Goal: Information Seeking & Learning: Compare options

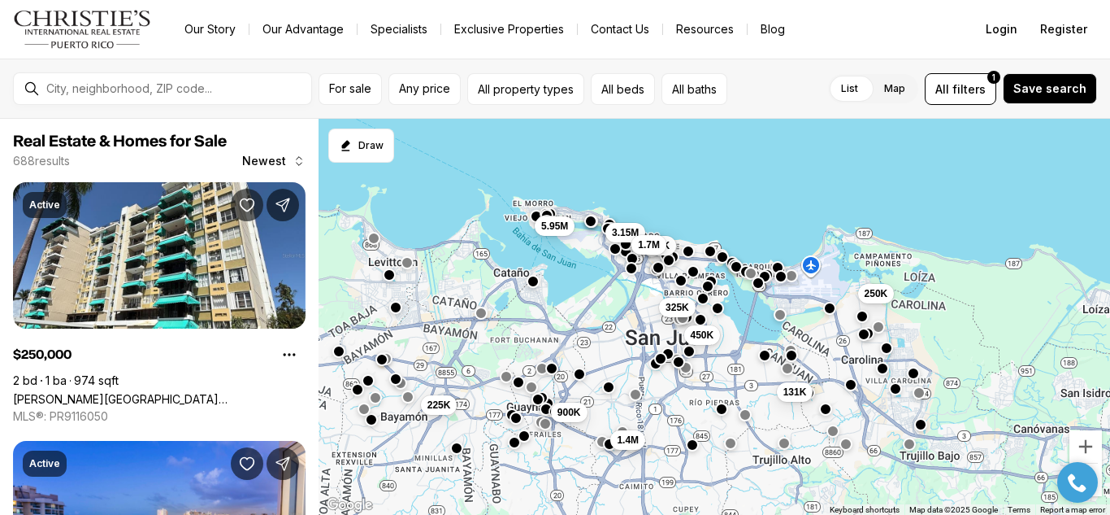
drag, startPoint x: 690, startPoint y: 395, endPoint x: 651, endPoint y: 320, distance: 84.4
click at [651, 320] on div "250K 325K 450K 131K 245K 1.4M 225K 900K 5.95M 3.15M 1.7M" at bounding box center [715, 317] width 792 height 397
click at [606, 361] on div "250K 325K 450K 131K 245K 1.4M 225K 900K 5.95M 3.15M 1.7M" at bounding box center [715, 317] width 792 height 397
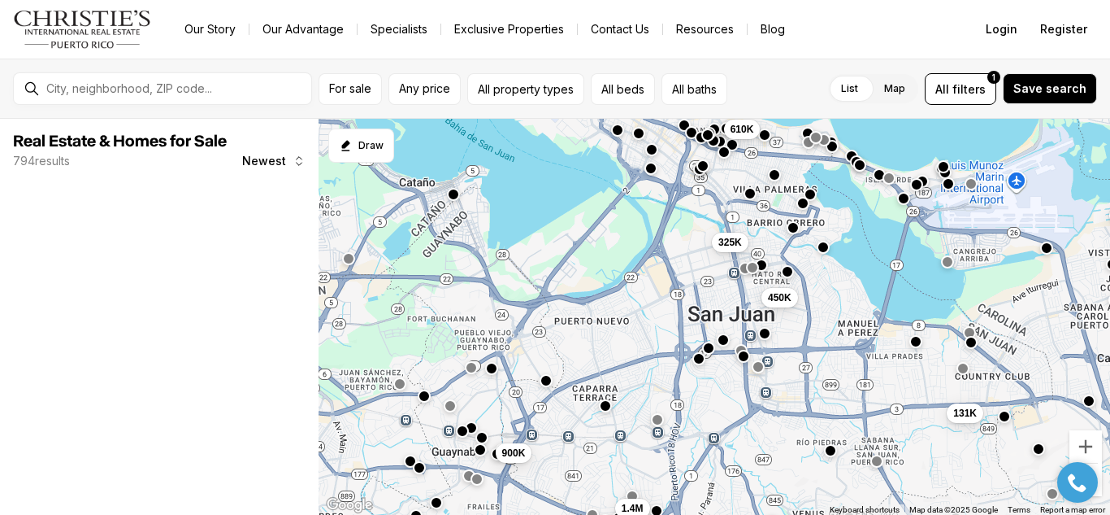
click at [684, 317] on div "250K 325K 450K 131K 1.4M 900K 610K" at bounding box center [715, 317] width 792 height 397
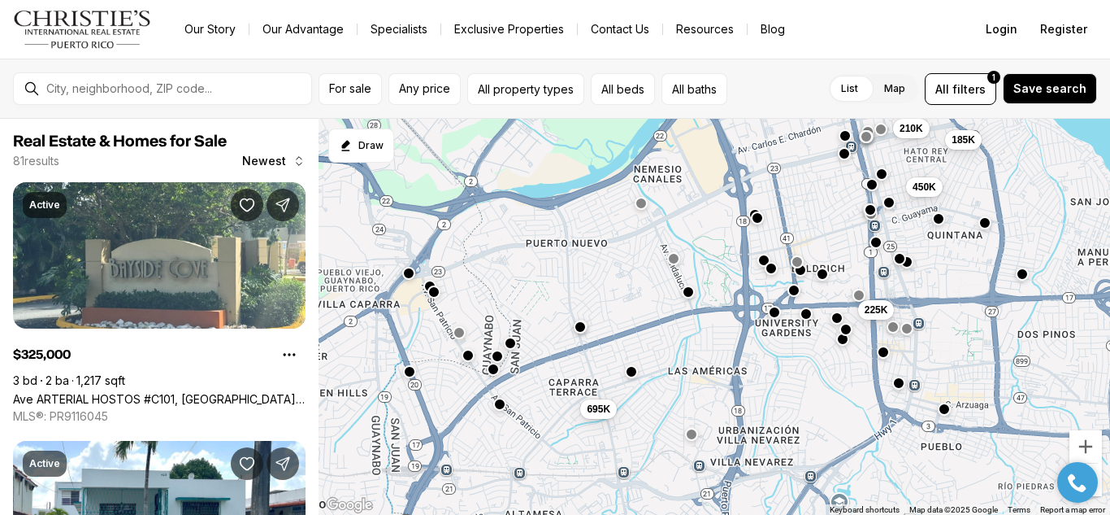
drag, startPoint x: 445, startPoint y: 376, endPoint x: 513, endPoint y: 293, distance: 107.4
click at [513, 293] on div "325K 615K 210K 450K 185K 225K 695K" at bounding box center [715, 317] width 792 height 397
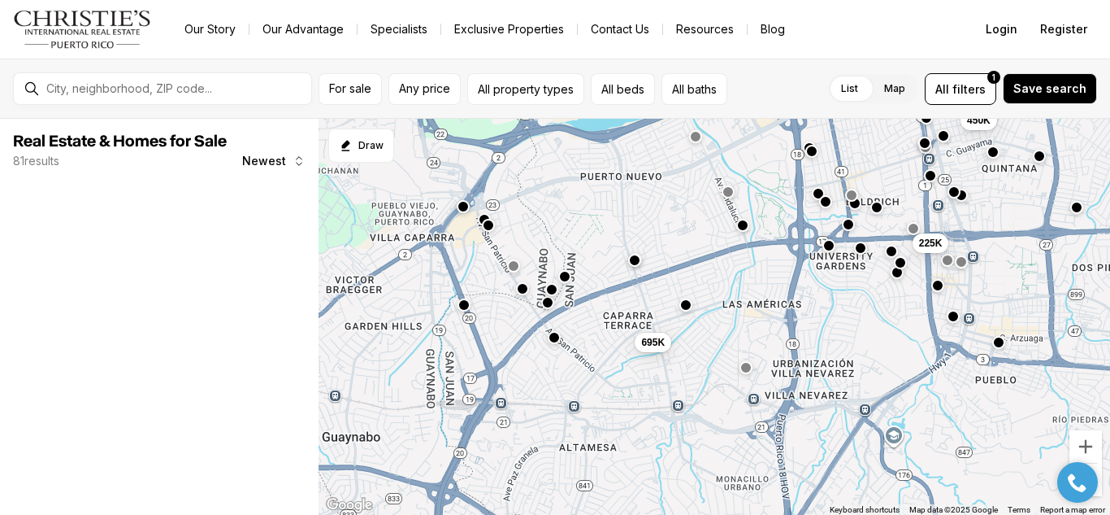
drag, startPoint x: 533, startPoint y: 328, endPoint x: 591, endPoint y: 260, distance: 89.4
click at [591, 260] on div "450K 185K 225K 695K" at bounding box center [715, 317] width 792 height 397
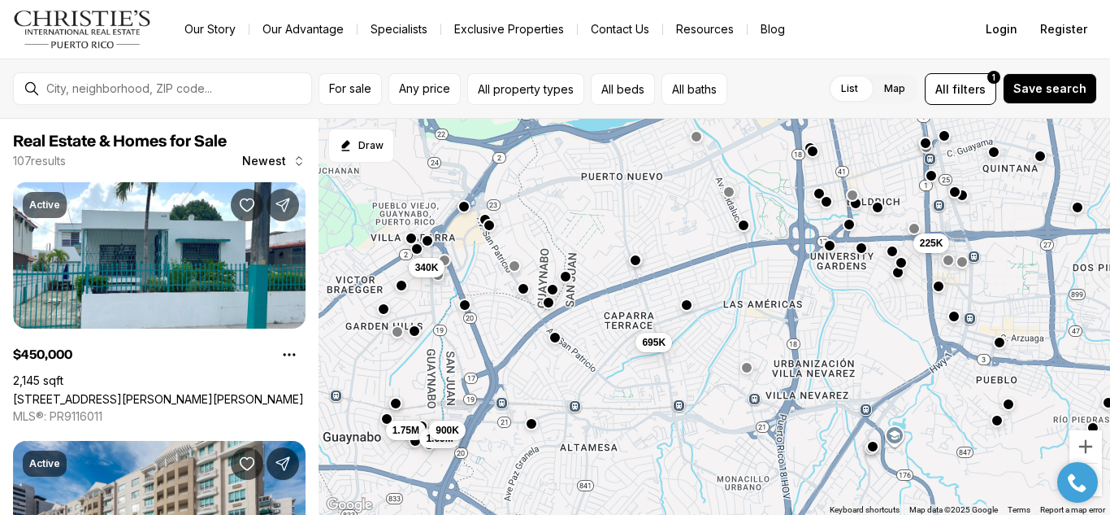
click at [633, 322] on div "225K 695K 1.75M 340K 1.69M 900K" at bounding box center [715, 317] width 792 height 397
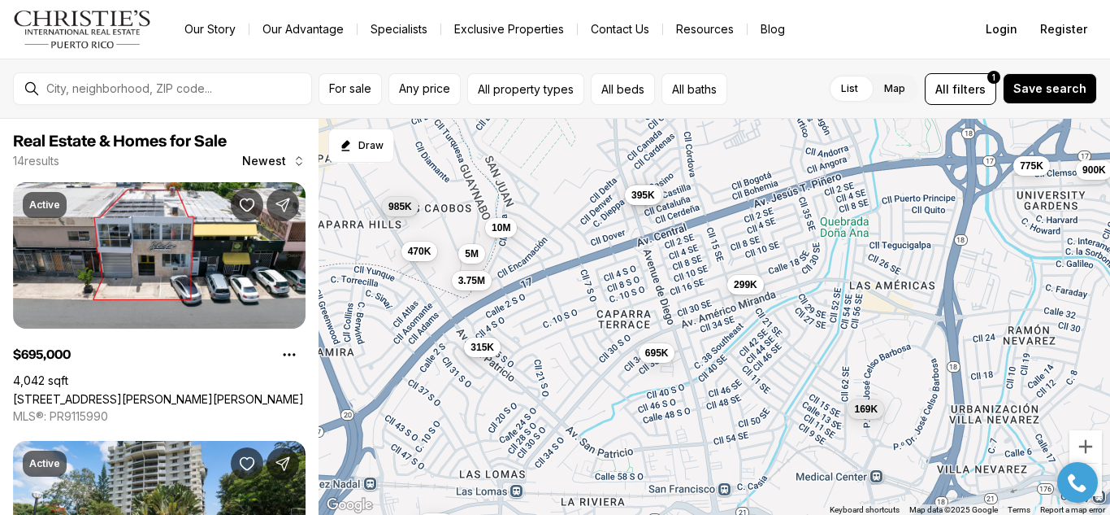
click at [479, 349] on span "315K" at bounding box center [483, 347] width 24 height 13
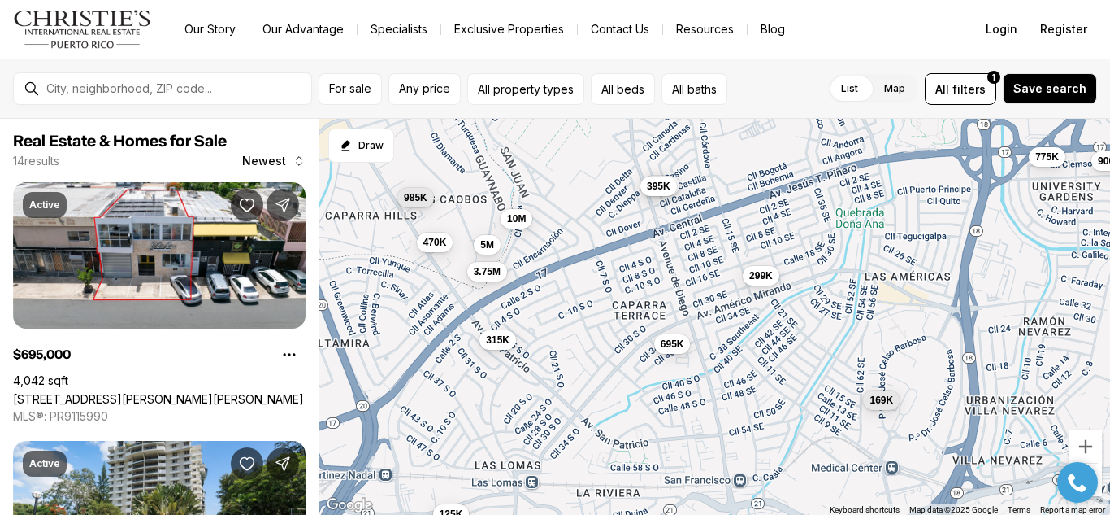
drag, startPoint x: 738, startPoint y: 219, endPoint x: 763, endPoint y: 207, distance: 28.0
click at [763, 207] on div "775K 470K 695K 169K 985K 315K 375K 395K 3.75M 5M 299K 10M 900K 125K" at bounding box center [715, 317] width 792 height 397
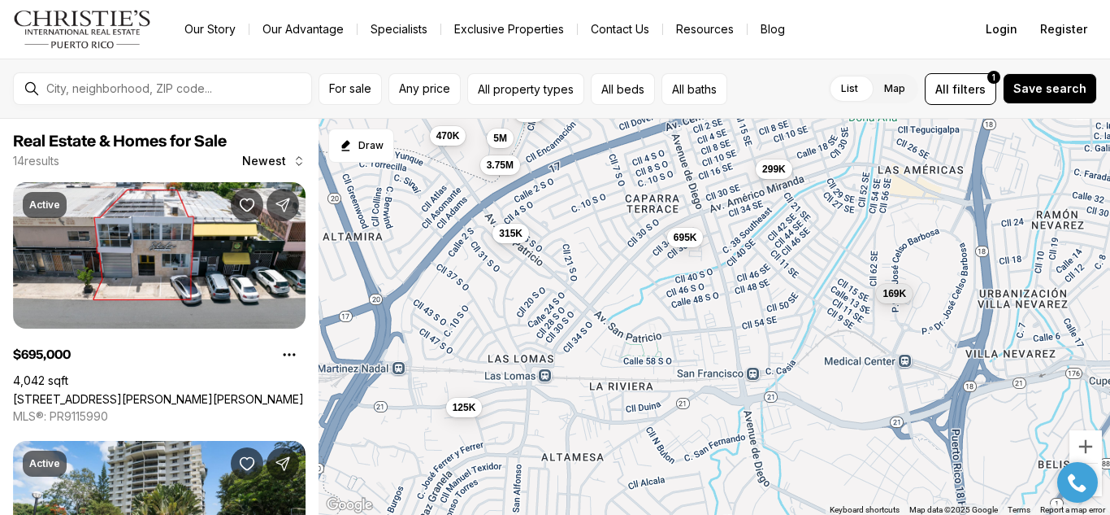
drag, startPoint x: 613, startPoint y: 357, endPoint x: 627, endPoint y: 248, distance: 109.8
click at [627, 248] on div "775K 470K 695K 169K 985K 315K 375K 395K 3.75M 5M 299K 10M 900K 125K" at bounding box center [715, 317] width 792 height 397
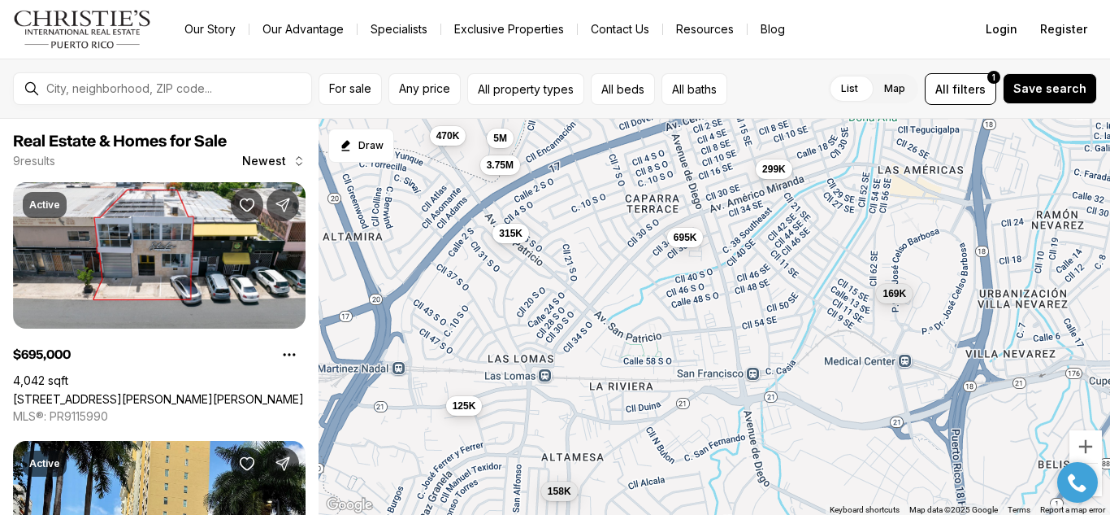
click at [473, 406] on span "125K" at bounding box center [465, 405] width 24 height 13
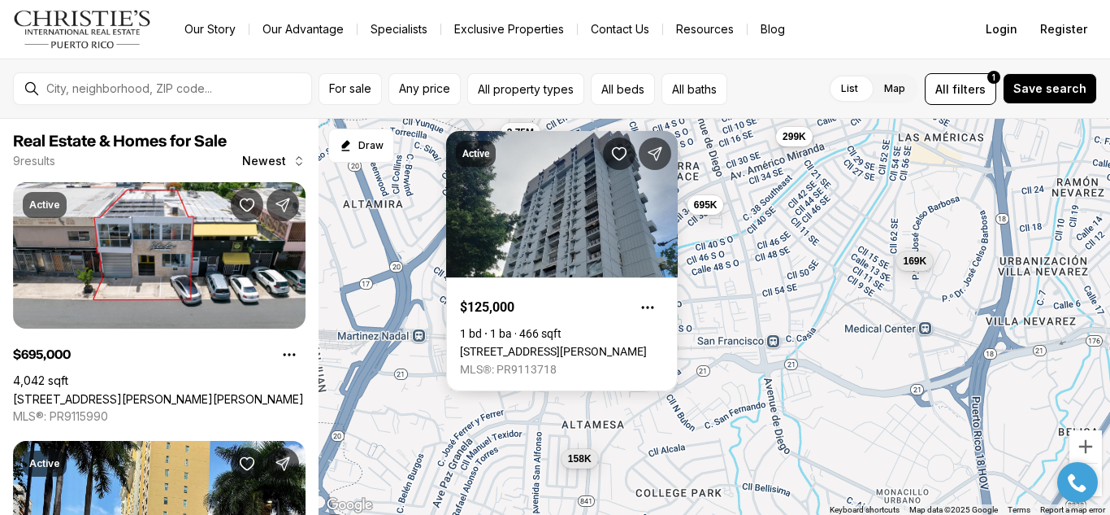
drag, startPoint x: 698, startPoint y: 224, endPoint x: 716, endPoint y: 192, distance: 37.5
click at [716, 192] on div "470K 695K 169K 315K 3.75M 5M 299K 125K 158K" at bounding box center [715, 317] width 792 height 397
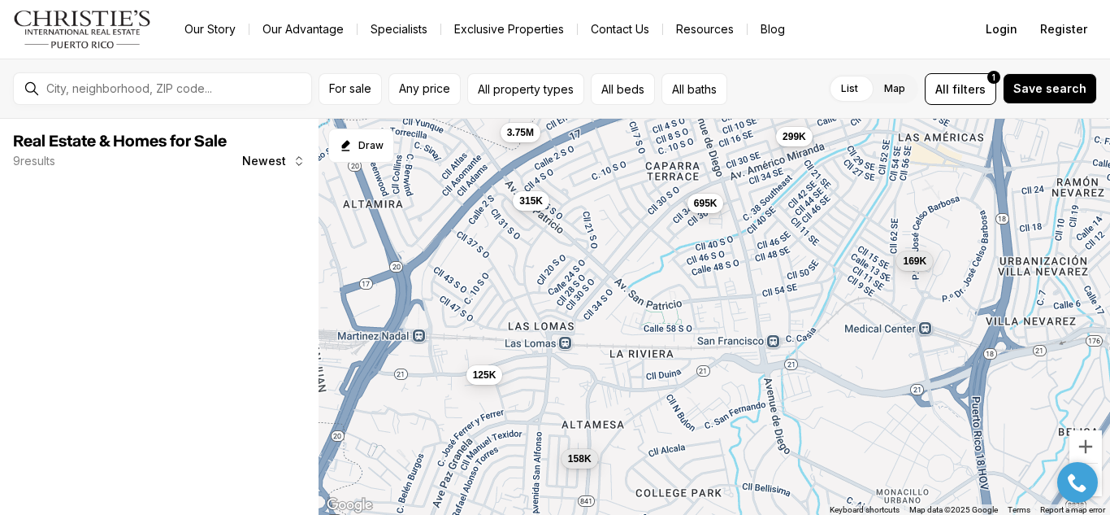
click at [709, 202] on span "695K" at bounding box center [706, 203] width 24 height 13
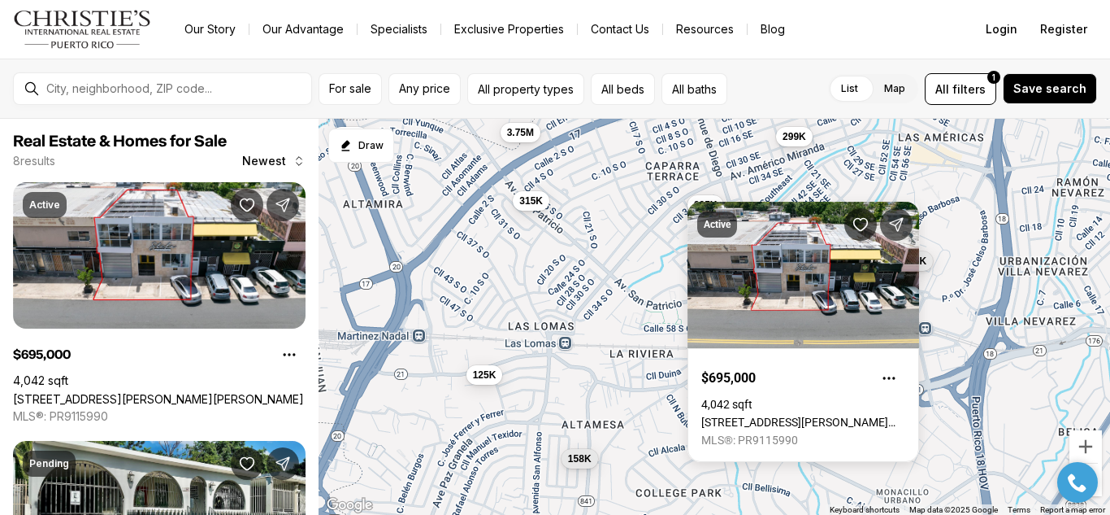
click at [798, 145] on div "299K" at bounding box center [794, 137] width 37 height 20
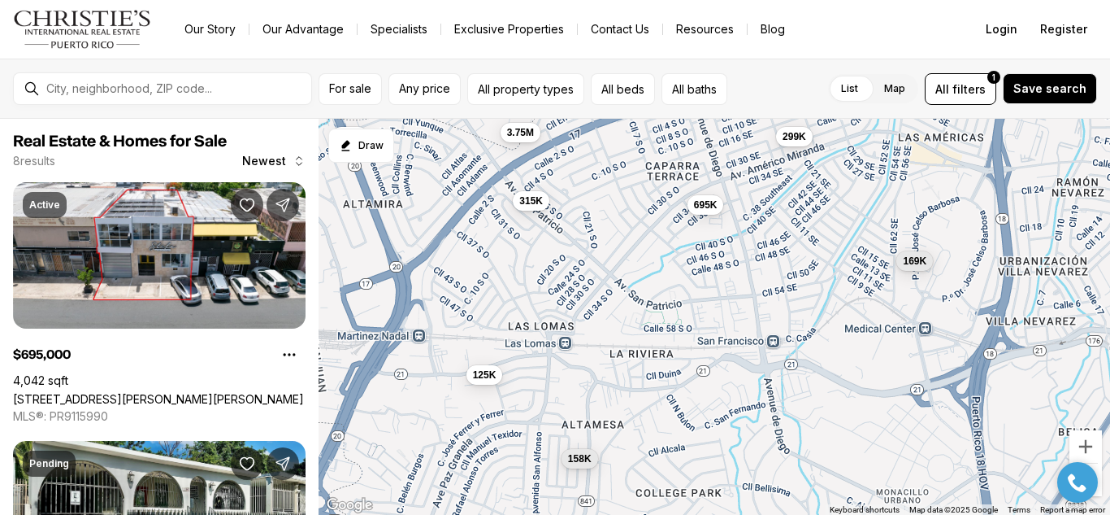
click at [798, 145] on button "299K" at bounding box center [794, 137] width 37 height 20
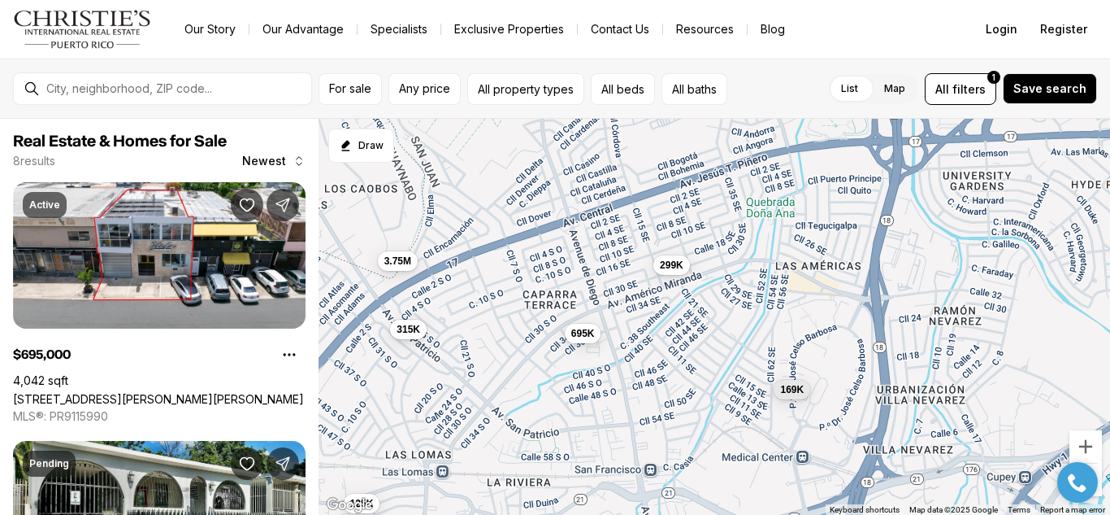
drag, startPoint x: 752, startPoint y: 154, endPoint x: 624, endPoint y: 288, distance: 185.7
click at [624, 288] on div "695K 169K 315K 3.75M 299K 125K 158K 639K" at bounding box center [715, 317] width 792 height 397
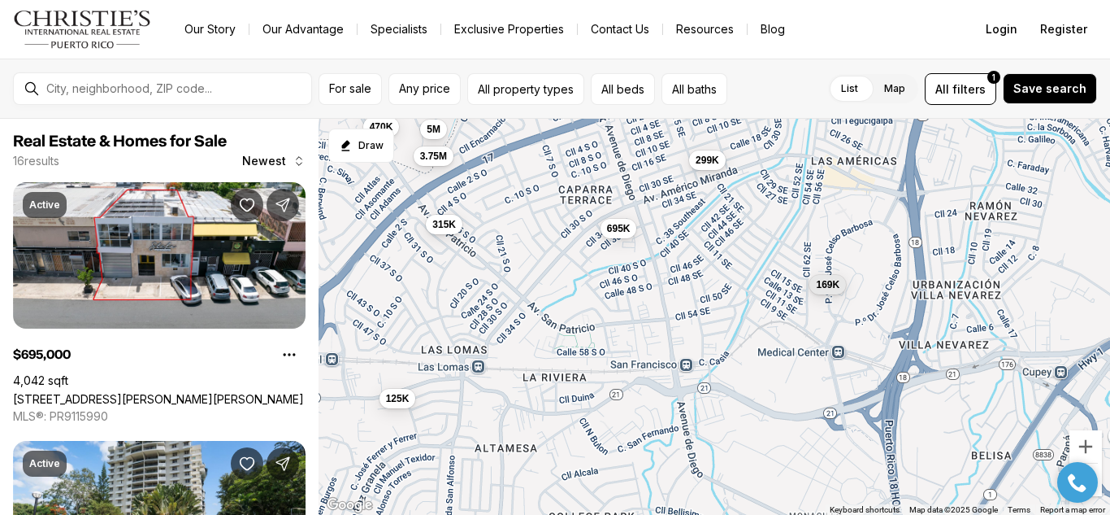
drag, startPoint x: 495, startPoint y: 289, endPoint x: 541, endPoint y: 172, distance: 125.1
click at [541, 172] on div "695K 169K 315K 3.75M 299K 125K 775K 470K 375K 395K 900K 10M 325K 420K 140K 5M" at bounding box center [715, 317] width 792 height 397
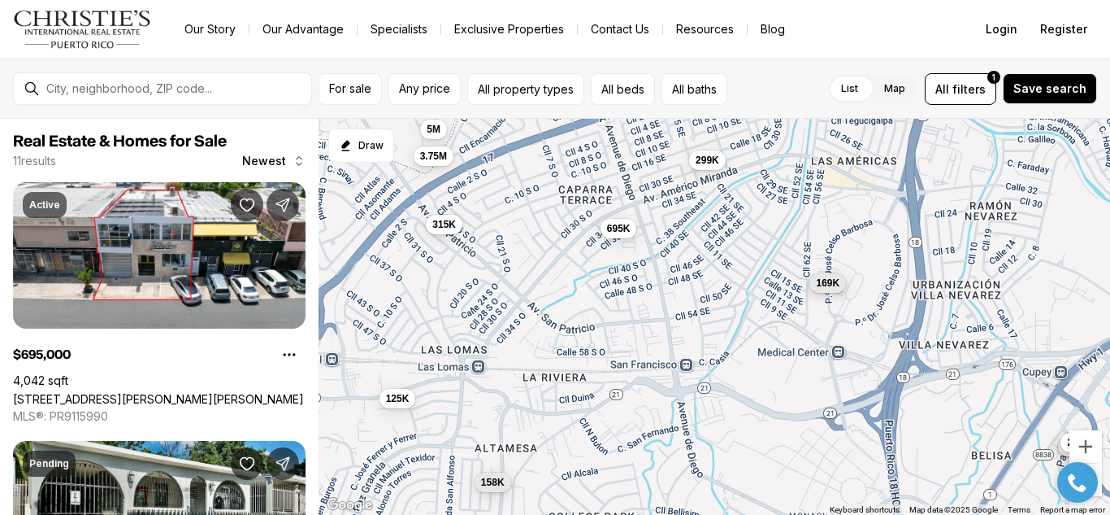
click at [838, 288] on span "169K" at bounding box center [828, 282] width 24 height 13
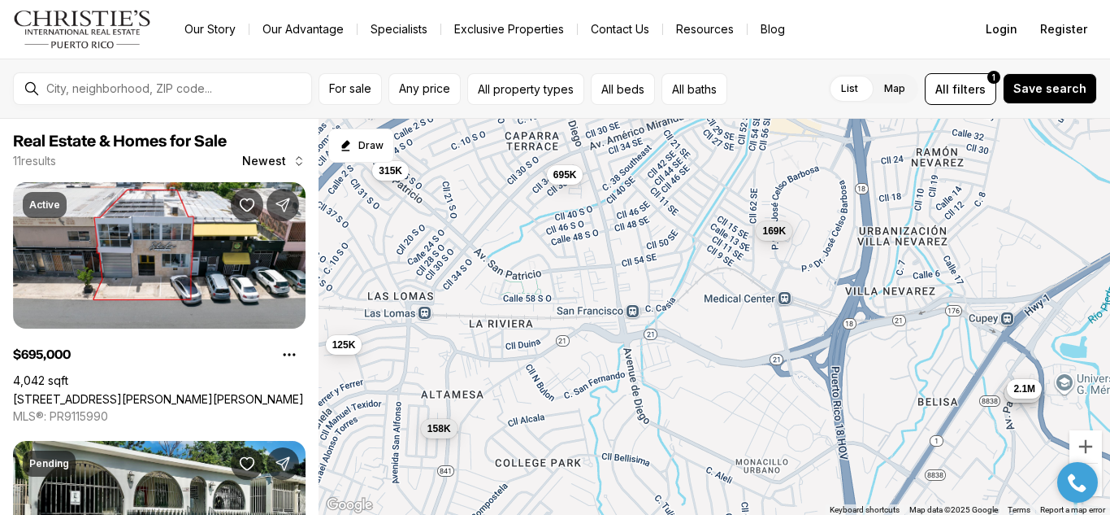
drag, startPoint x: 705, startPoint y: 270, endPoint x: 643, endPoint y: 209, distance: 86.8
click at [643, 209] on div "695K 169K 315K 3.75M 299K 125K 5M 1.2M 735K 158K 2.1M" at bounding box center [715, 317] width 792 height 397
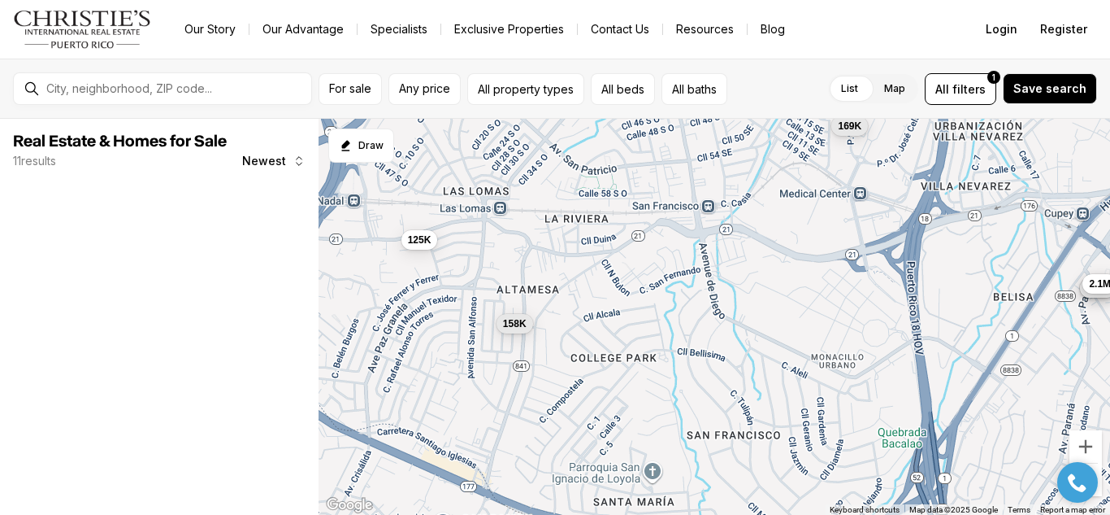
drag, startPoint x: 628, startPoint y: 338, endPoint x: 711, endPoint y: 223, distance: 141.7
click at [711, 223] on div "695K 169K 315K 125K 1.2M 735K 158K 2.1M" at bounding box center [715, 317] width 792 height 397
